Goal: Task Accomplishment & Management: Use online tool/utility

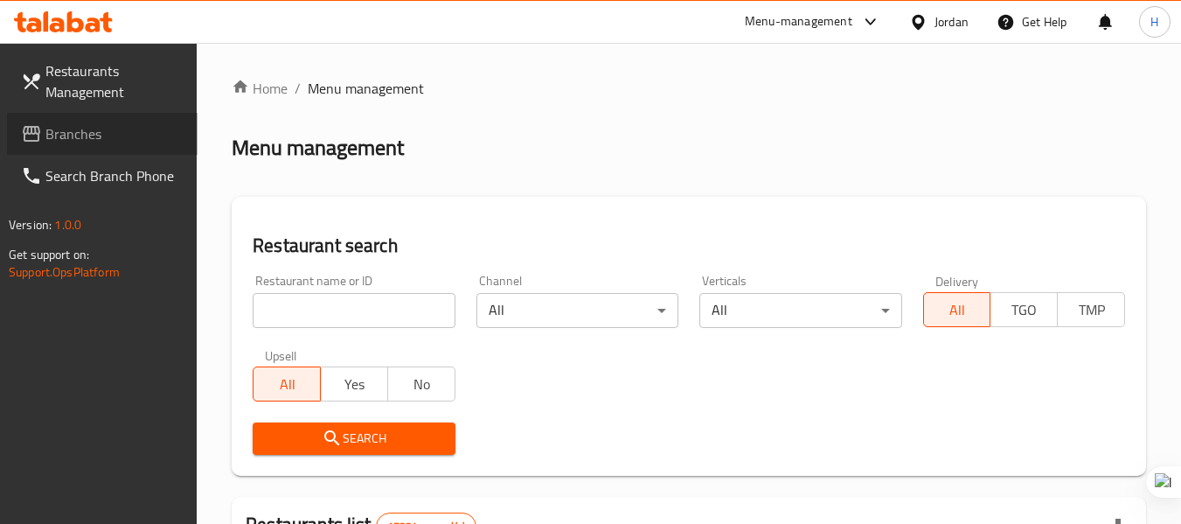
click at [97, 135] on span "Branches" at bounding box center [114, 133] width 138 height 21
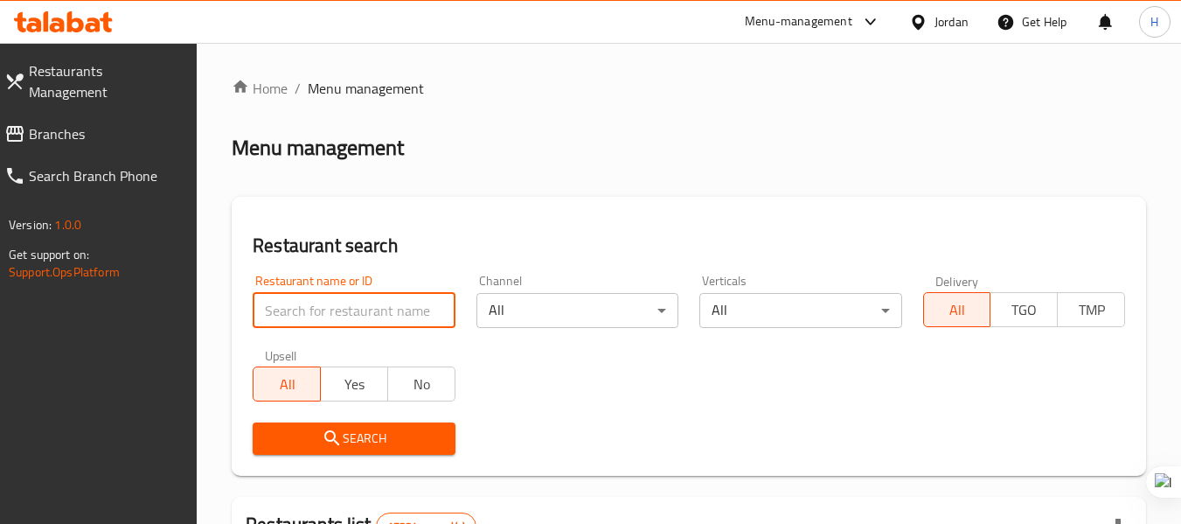
paste input "631320"
type input "631320"
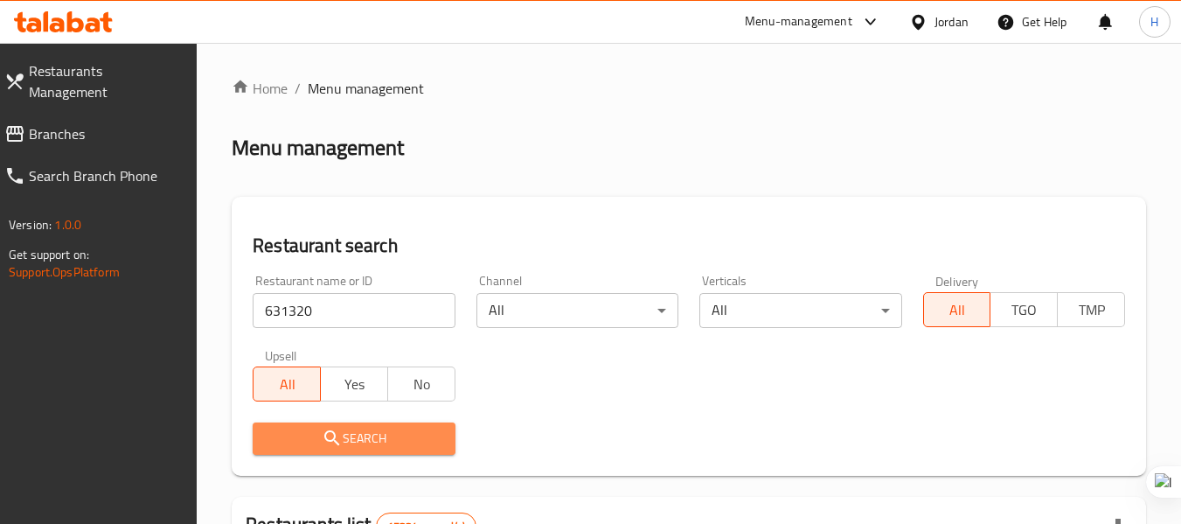
click at [354, 442] on span "Search" at bounding box center [354, 439] width 174 height 22
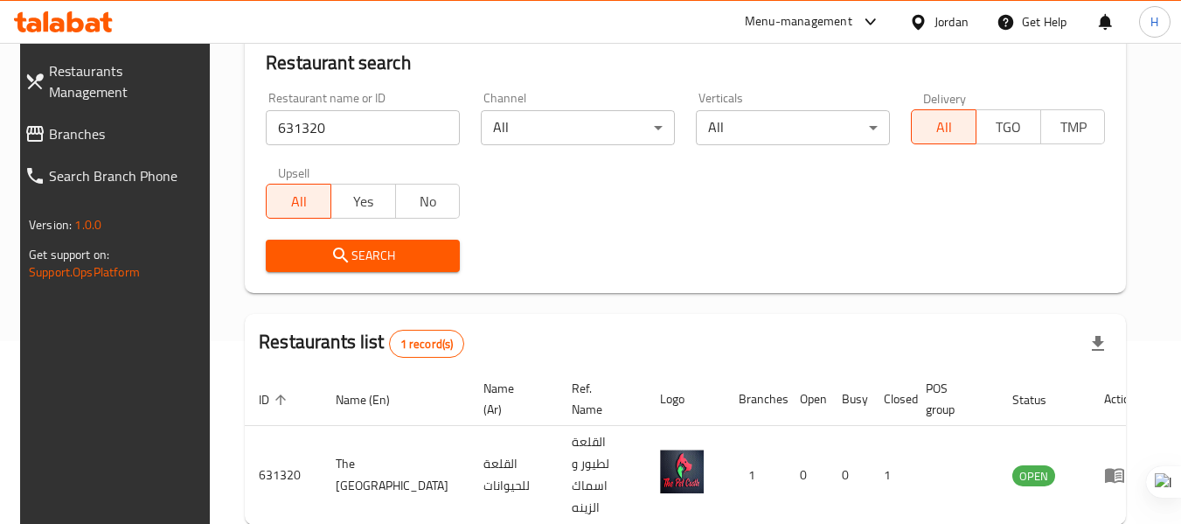
scroll to position [241, 0]
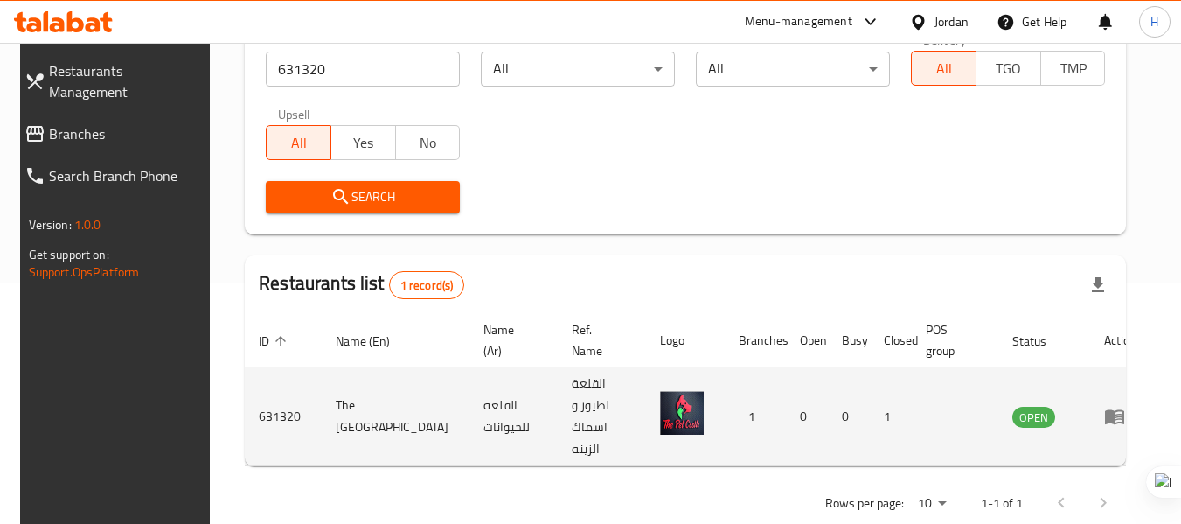
click at [1105, 410] on icon "enhanced table" at bounding box center [1114, 417] width 19 height 15
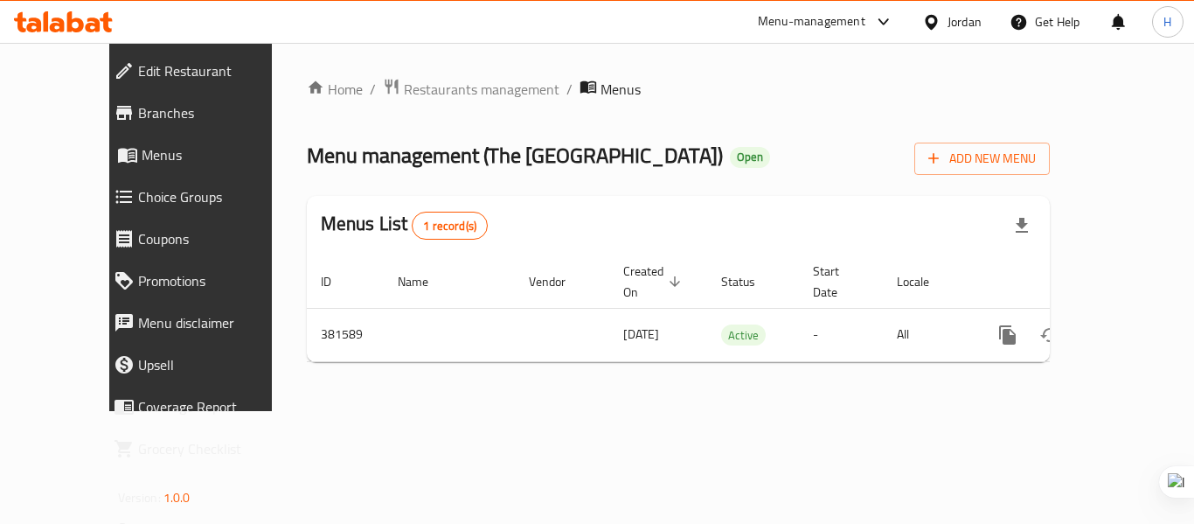
click at [114, 113] on span at bounding box center [126, 112] width 24 height 21
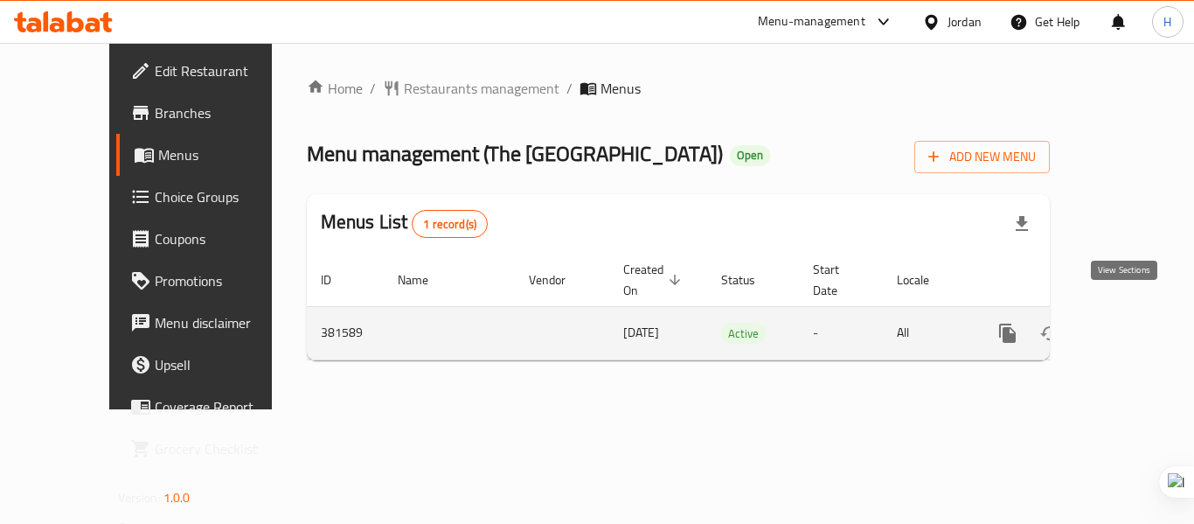
click at [1126, 325] on icon "enhanced table" at bounding box center [1134, 333] width 16 height 16
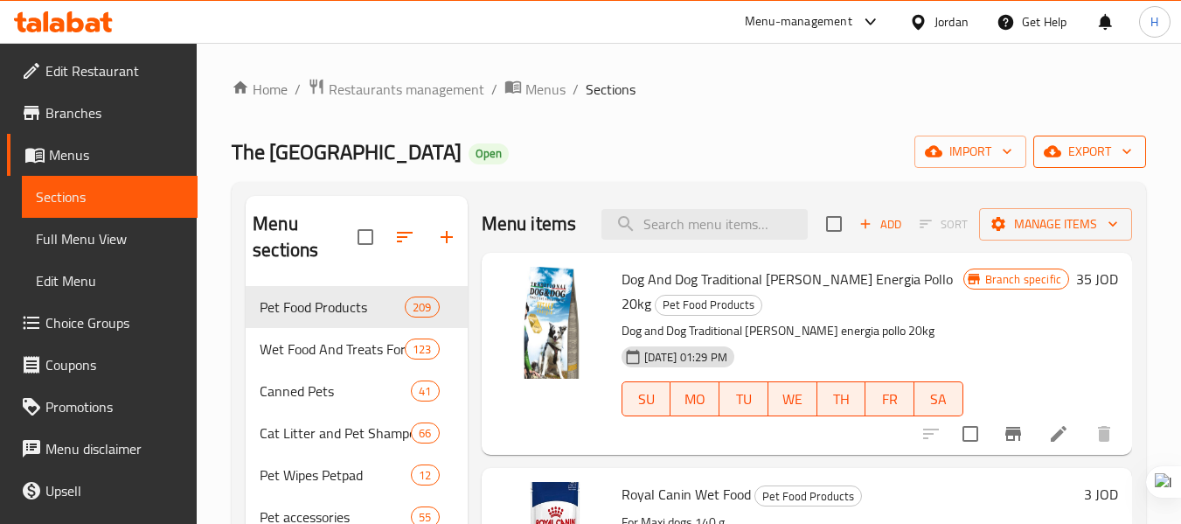
click at [1089, 153] on span "export" at bounding box center [1090, 152] width 85 height 22
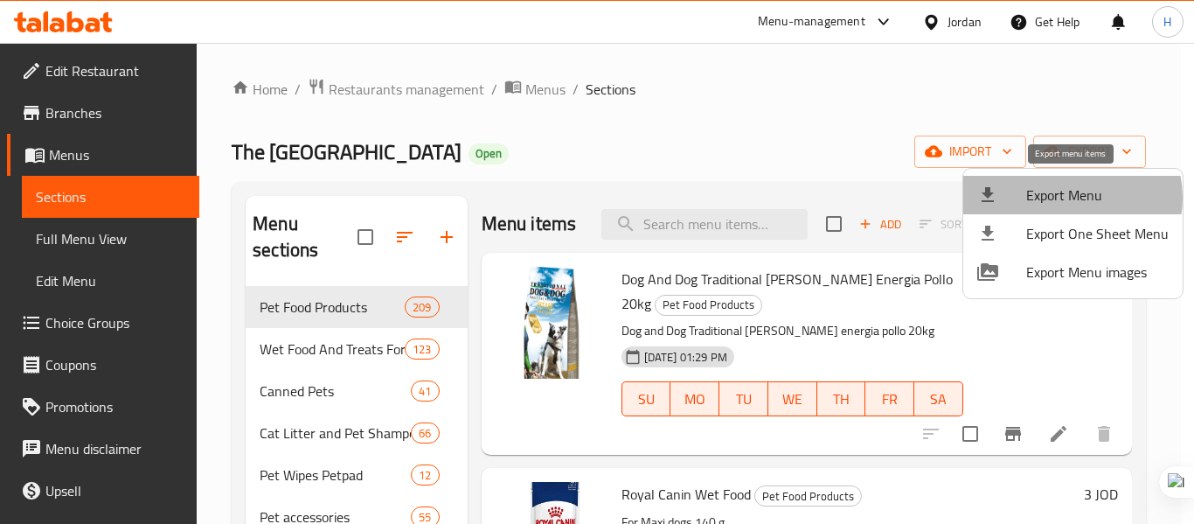
click at [1071, 198] on span "Export Menu" at bounding box center [1098, 195] width 143 height 21
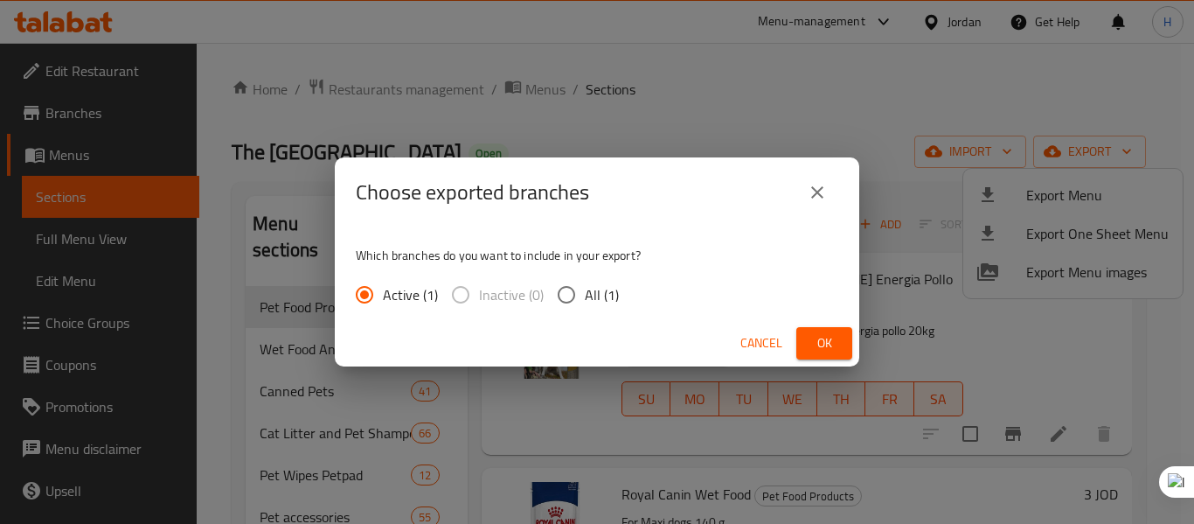
click at [843, 345] on button "Ok" at bounding box center [825, 343] width 56 height 32
